Goal: Task Accomplishment & Management: Use online tool/utility

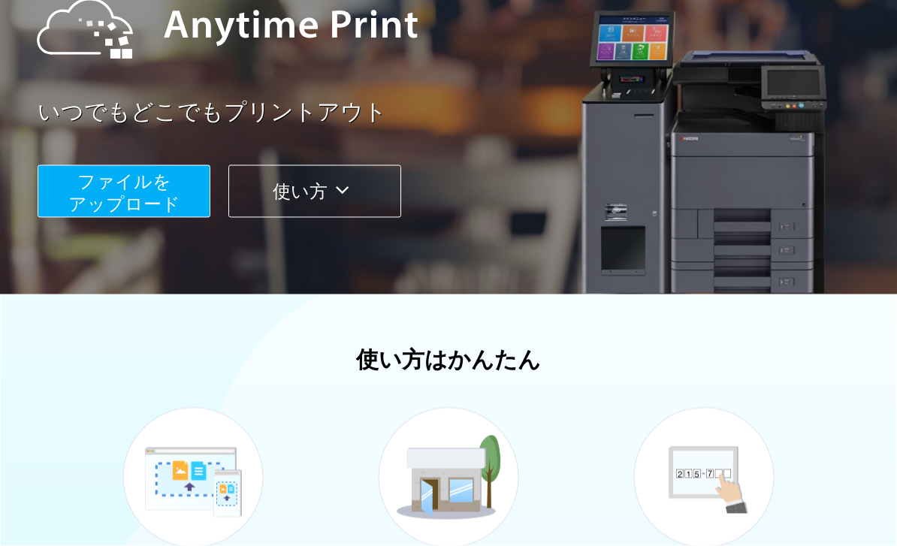
scroll to position [195, 0]
click at [156, 198] on span "ファイルを ​​アップロード" at bounding box center [124, 192] width 112 height 43
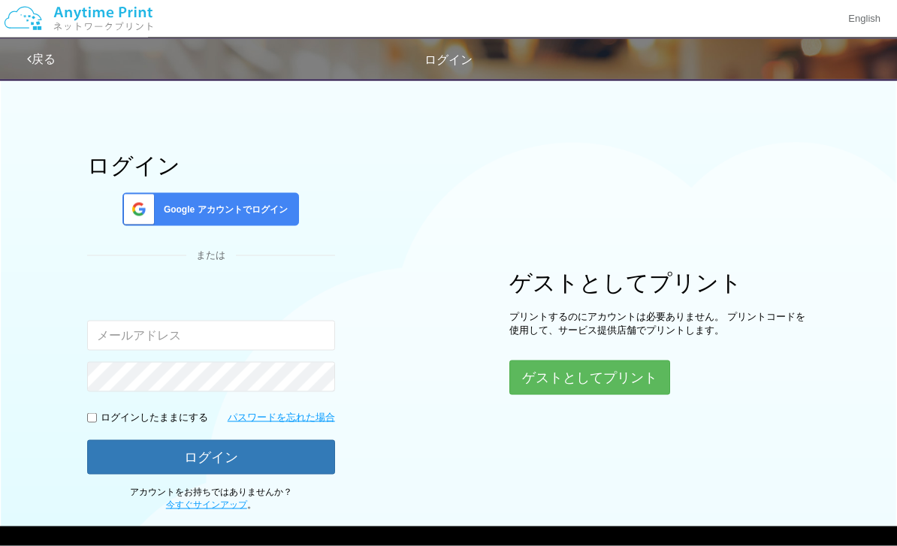
scroll to position [19, 0]
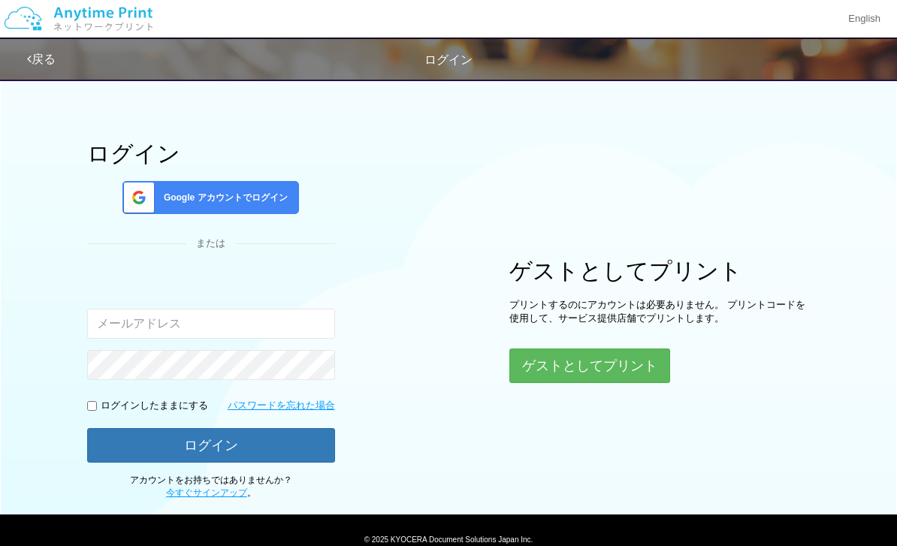
click at [580, 375] on button "ゲストとしてプリント" at bounding box center [589, 366] width 161 height 35
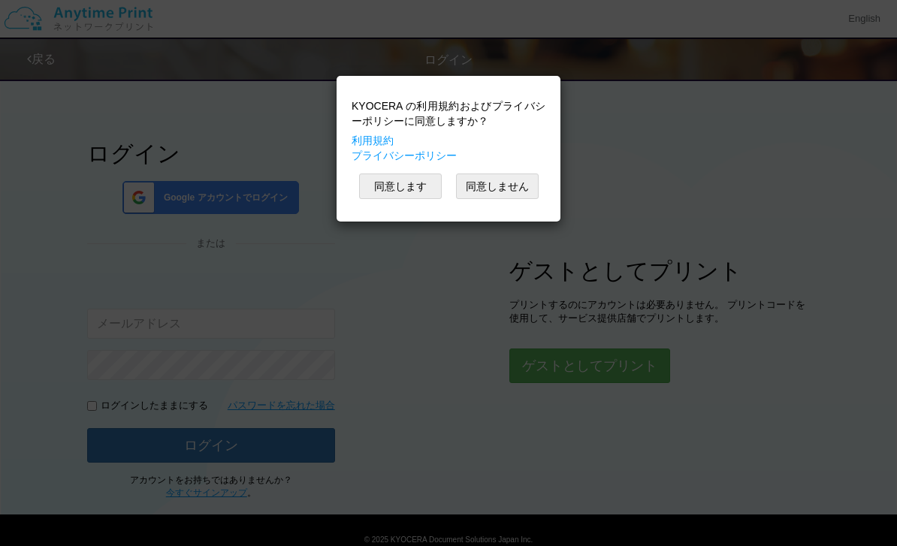
click at [404, 180] on button "同意します" at bounding box center [400, 187] width 83 height 26
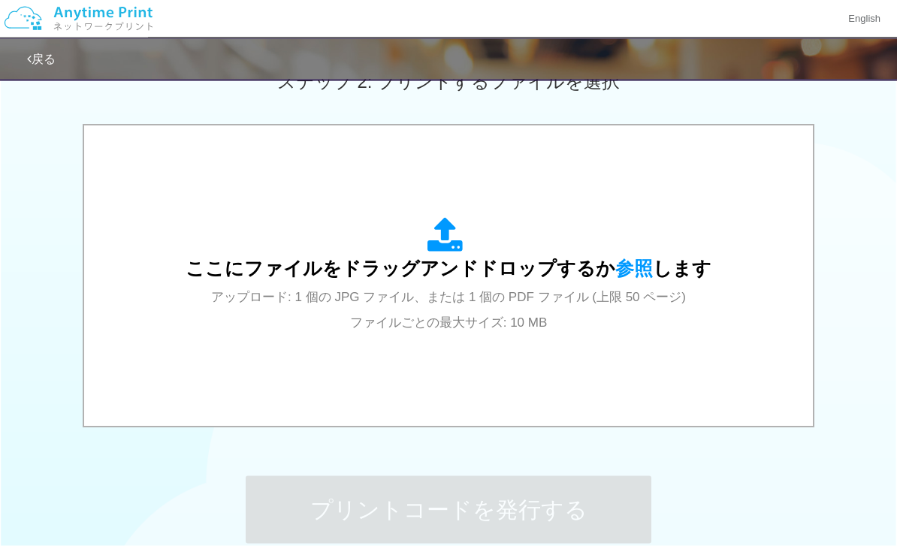
scroll to position [446, 0]
click at [628, 268] on span "参照" at bounding box center [634, 268] width 38 height 21
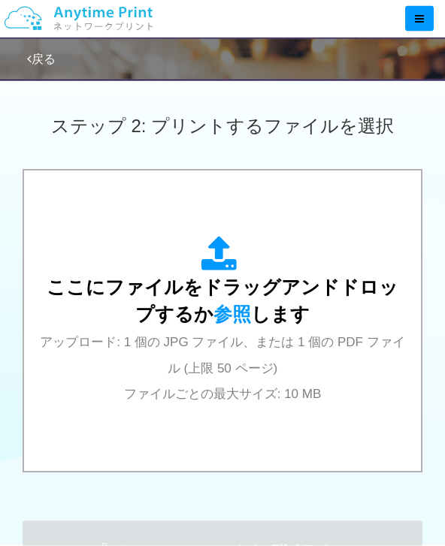
scroll to position [504, 0]
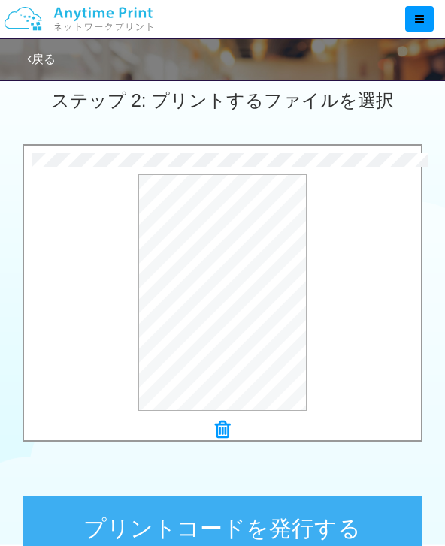
click at [249, 524] on button "プリントコードを発行する" at bounding box center [223, 530] width 400 height 68
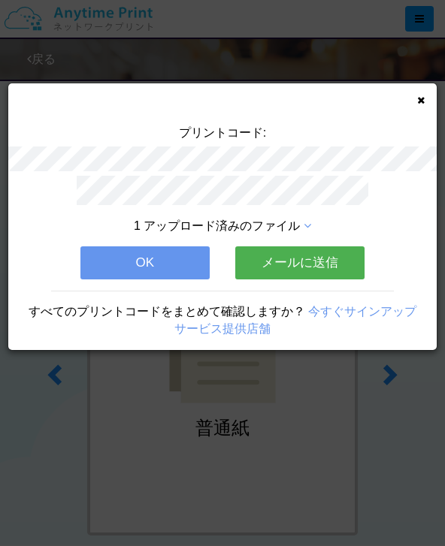
click at [326, 259] on button "メールに送信" at bounding box center [299, 262] width 129 height 33
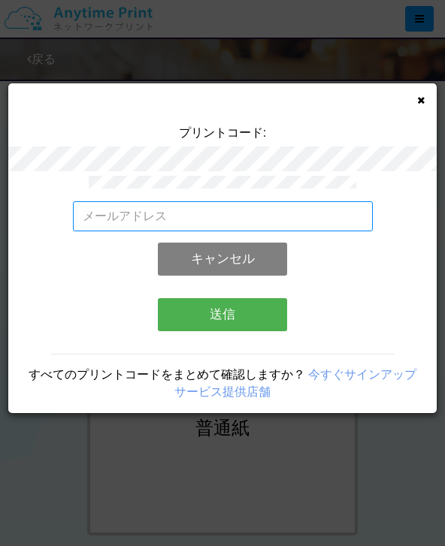
click at [315, 206] on input "email" at bounding box center [223, 216] width 300 height 30
type input "[EMAIL_ADDRESS][DOMAIN_NAME]"
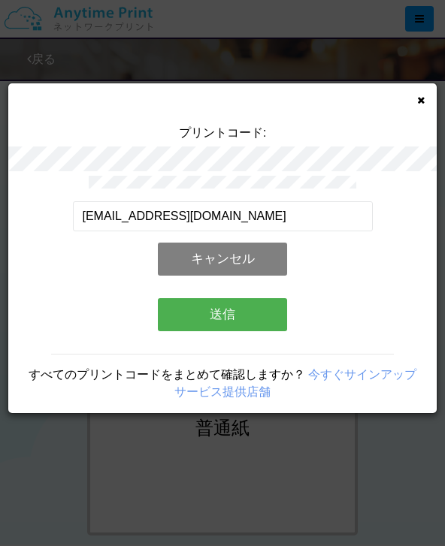
click at [388, 244] on div "[EMAIL_ADDRESS][DOMAIN_NAME] 有効なメールアドレスを入力してください。 このメールアドレスは、すでに別のアカウントと関連付けられて…" at bounding box center [222, 294] width 428 height 237
click at [255, 313] on button "送信" at bounding box center [222, 314] width 129 height 33
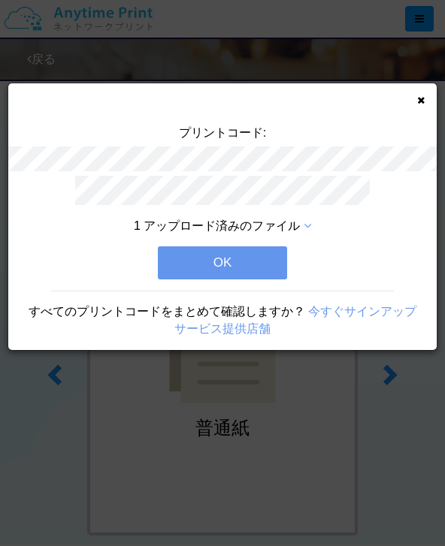
click at [267, 263] on button "OK" at bounding box center [222, 262] width 129 height 33
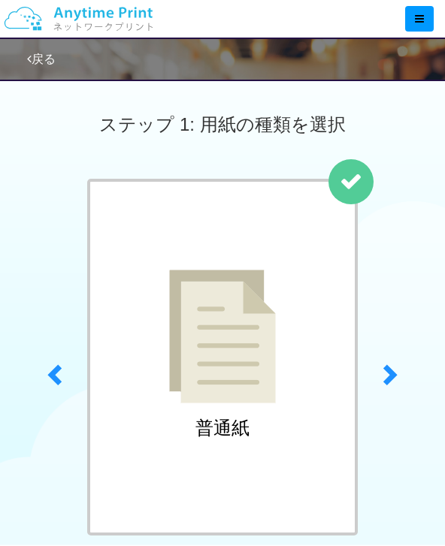
click at [44, 53] on link "戻る" at bounding box center [41, 59] width 29 height 13
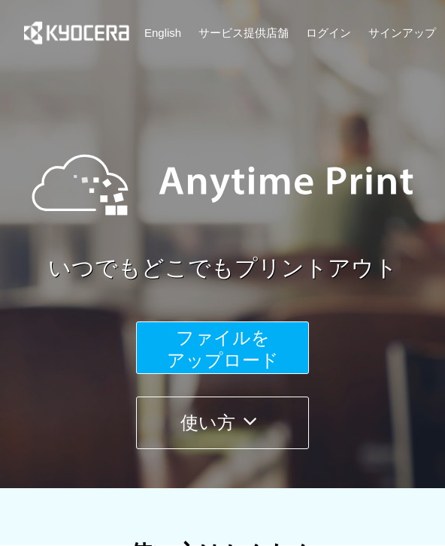
click at [208, 425] on button "使い方" at bounding box center [222, 423] width 173 height 53
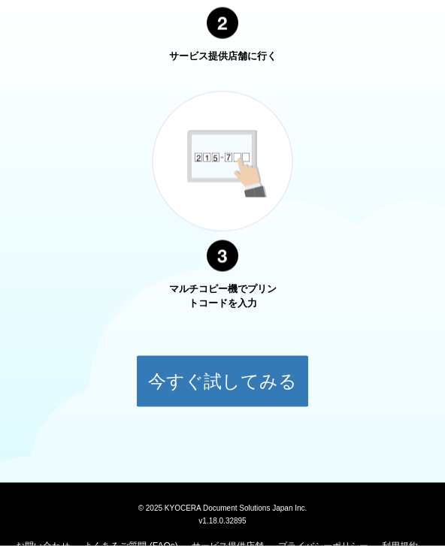
scroll to position [1008, 0]
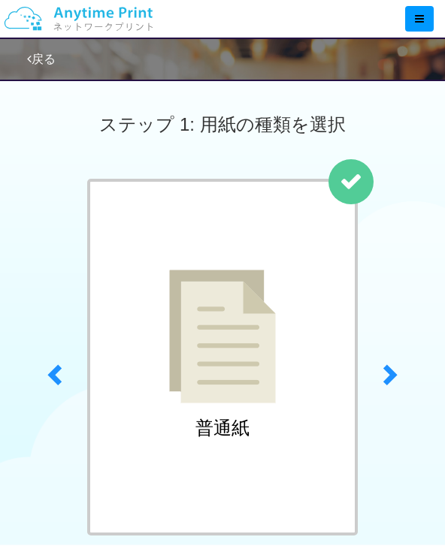
scroll to position [356, 0]
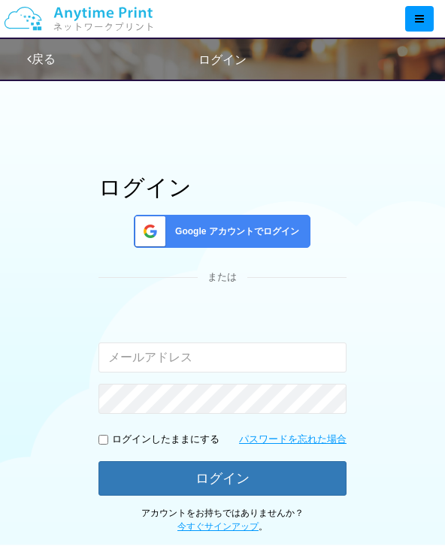
scroll to position [353, 0]
